Goal: Transaction & Acquisition: Purchase product/service

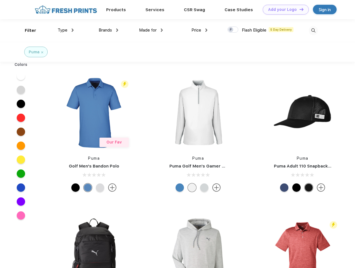
click at [284, 9] on link "Add your Logo Design Tool" at bounding box center [286, 10] width 46 height 10
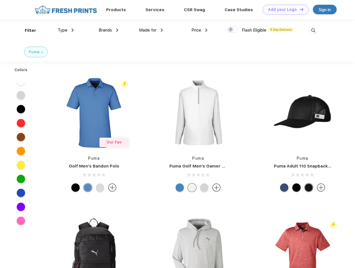
click at [0, 0] on div "Design Tool" at bounding box center [0, 0] width 0 height 0
click at [299, 9] on link "Add your Logo Design Tool" at bounding box center [286, 10] width 46 height 10
click at [27, 30] on div "Filter" at bounding box center [30, 30] width 11 height 6
click at [66, 30] on span "Type" at bounding box center [63, 30] width 10 height 5
click at [108, 30] on span "Brands" at bounding box center [105, 30] width 13 height 5
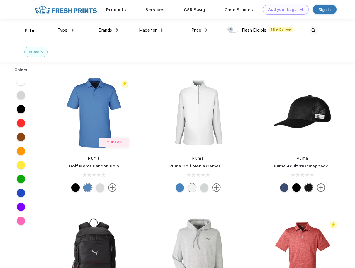
click at [151, 30] on span "Made for" at bounding box center [148, 30] width 18 height 5
click at [200, 30] on span "Price" at bounding box center [196, 30] width 10 height 5
click at [233, 30] on div at bounding box center [232, 29] width 11 height 6
click at [231, 30] on input "checkbox" at bounding box center [229, 28] width 4 height 4
click at [313, 30] on img at bounding box center [313, 30] width 9 height 9
